Goal: Transaction & Acquisition: Purchase product/service

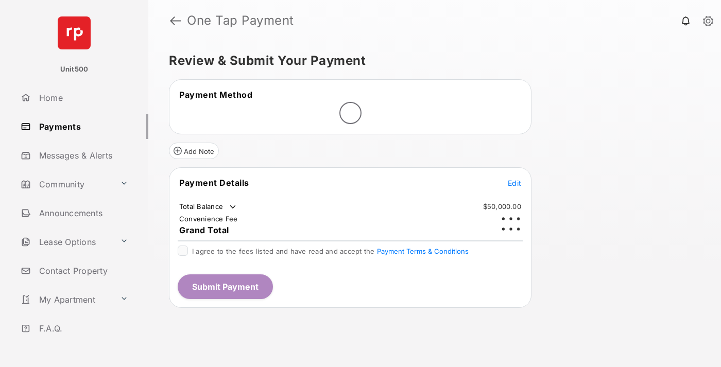
click at [515, 179] on span "Edit" at bounding box center [514, 183] width 13 height 9
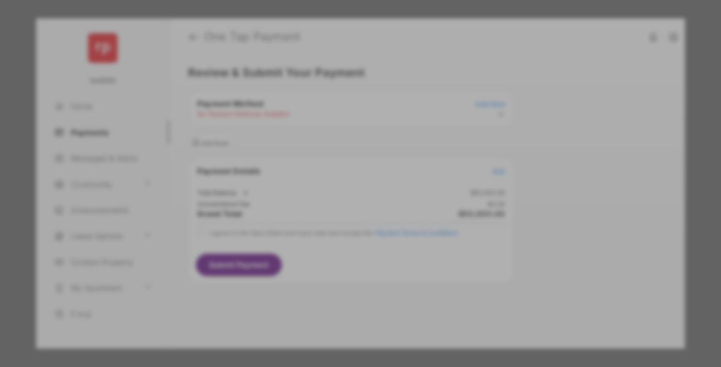
click at [342, 200] on div "Other Amount" at bounding box center [341, 207] width 167 height 18
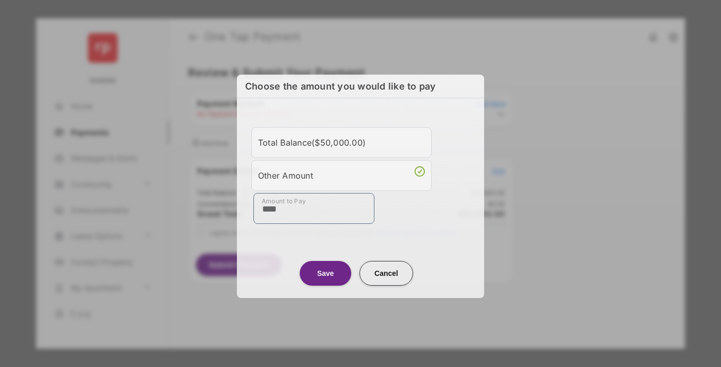
type input "****"
click at [326, 272] on button "Save" at bounding box center [326, 273] width 52 height 25
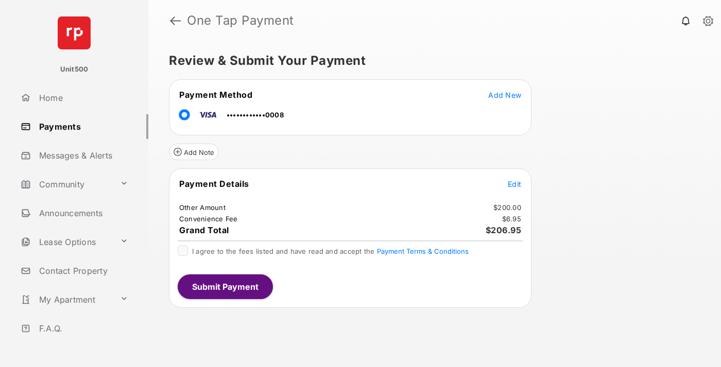
click at [515, 184] on span "Edit" at bounding box center [514, 184] width 13 height 9
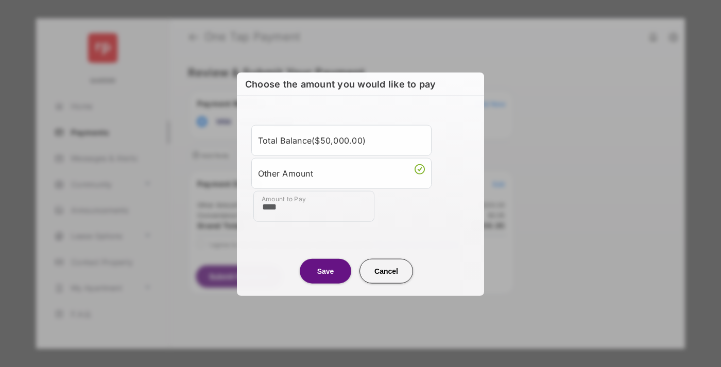
click at [326, 270] on button "Save" at bounding box center [326, 271] width 52 height 25
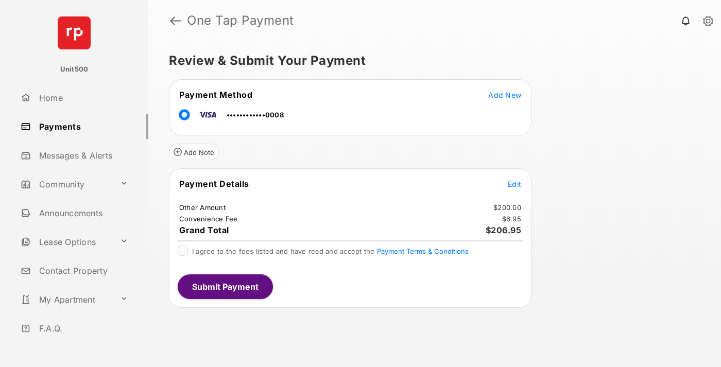
click at [225, 286] on button "Submit Payment" at bounding box center [225, 287] width 95 height 25
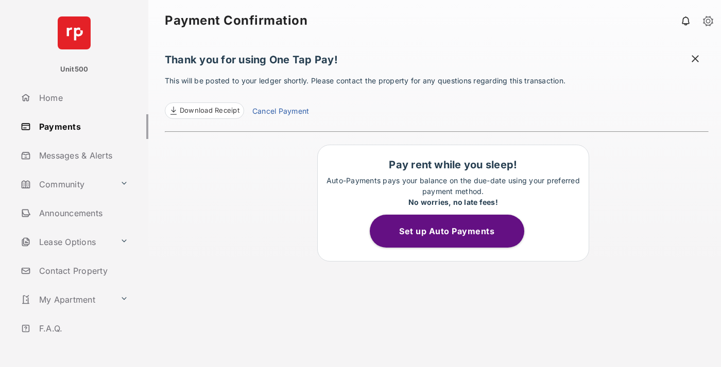
click at [695, 60] on span at bounding box center [695, 60] width 10 height 13
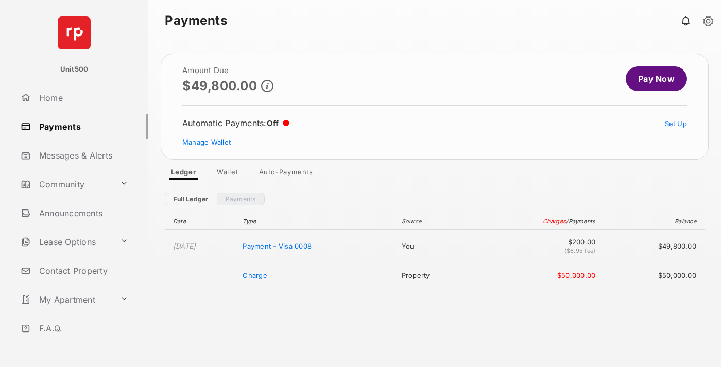
click at [207, 142] on link "Manage Wallet" at bounding box center [206, 142] width 48 height 8
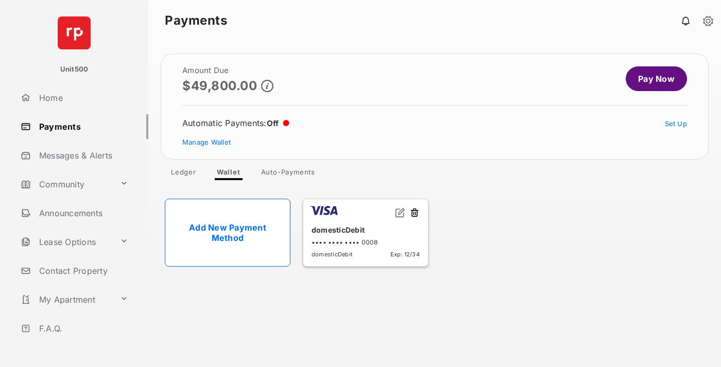
click at [415, 213] on button at bounding box center [414, 214] width 10 height 12
